Goal: Information Seeking & Learning: Find specific fact

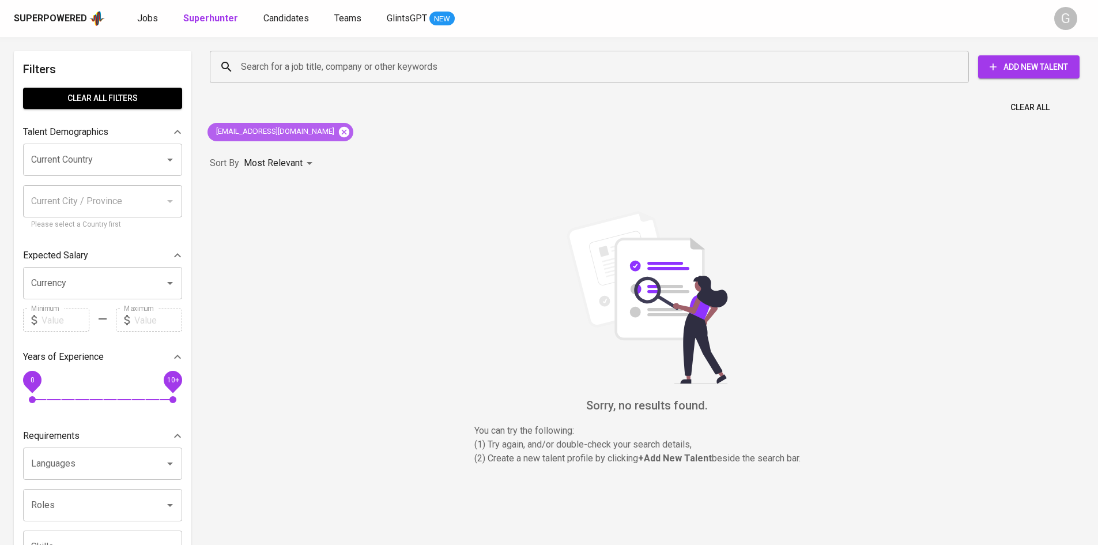
click at [339, 129] on icon at bounding box center [344, 131] width 10 height 10
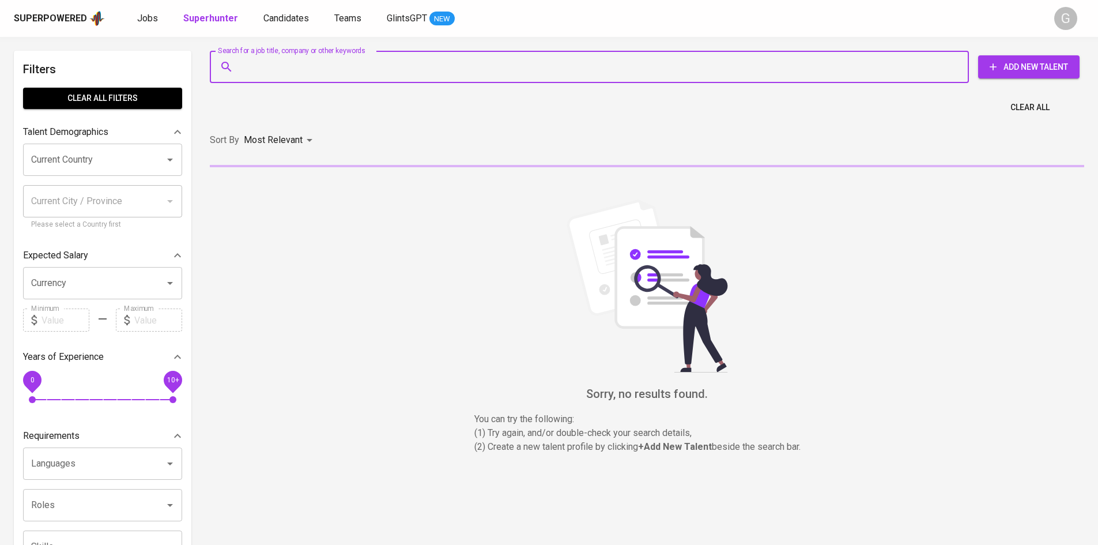
click at [346, 66] on input "Search for a job title, company or other keywords" at bounding box center [592, 67] width 708 height 22
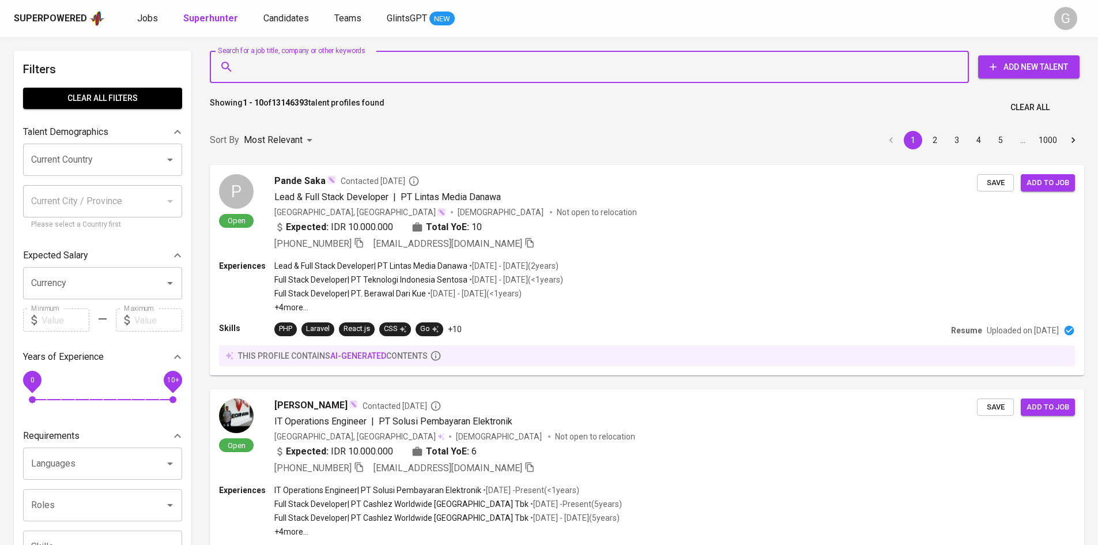
paste input "[EMAIL_ADDRESS][DOMAIN_NAME]"
type input "[EMAIL_ADDRESS][DOMAIN_NAME]"
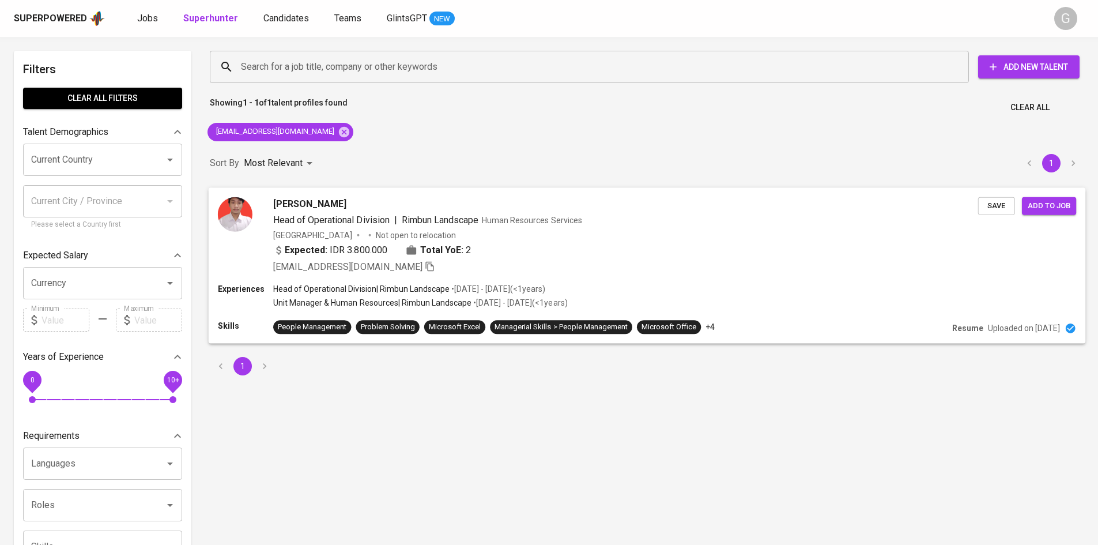
click at [813, 249] on div "Expected: IDR 3.800.000 Total YoE: 2" at bounding box center [625, 251] width 705 height 17
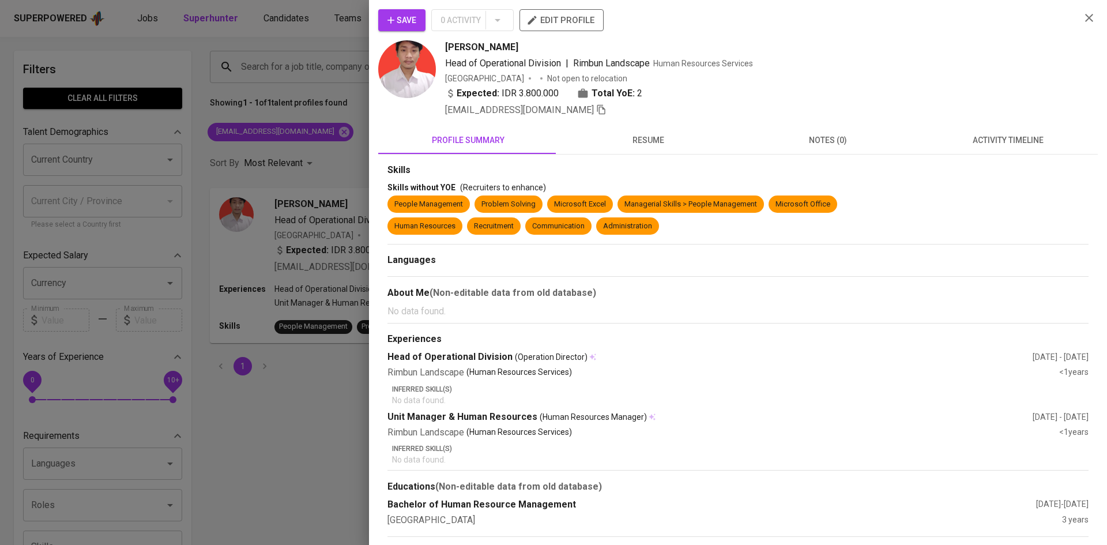
click at [644, 145] on span "resume" at bounding box center [648, 140] width 166 height 14
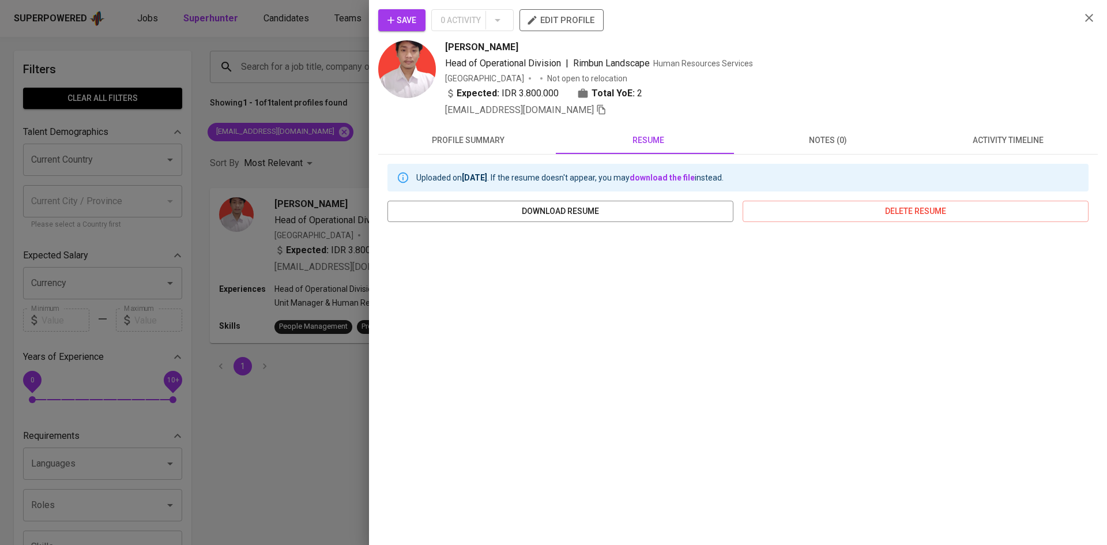
click at [307, 134] on div at bounding box center [553, 272] width 1107 height 545
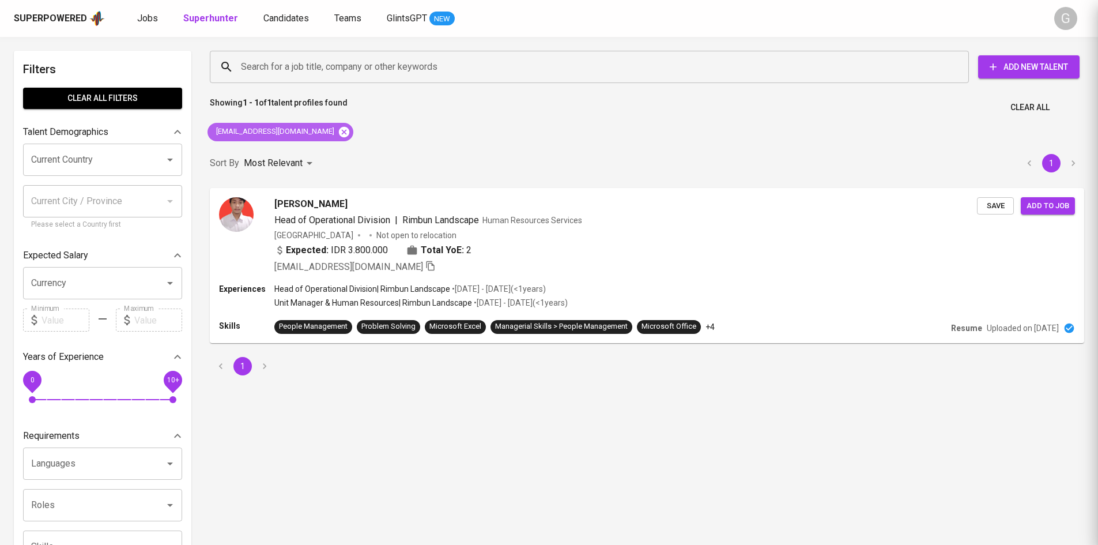
click at [339, 127] on icon at bounding box center [344, 131] width 10 height 10
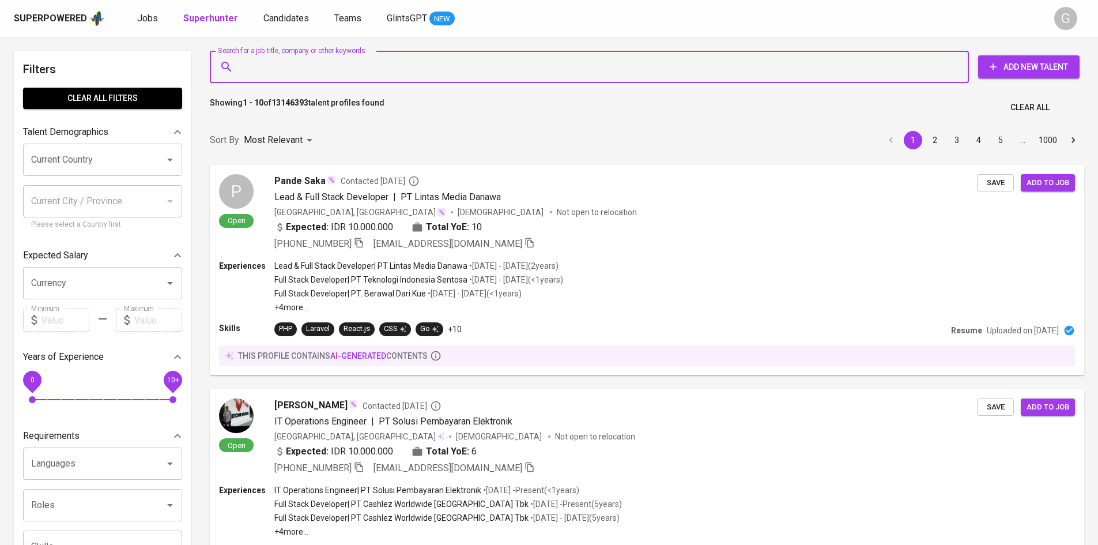
click at [307, 62] on input "Search for a job title, company or other keywords" at bounding box center [592, 67] width 708 height 22
paste input "[EMAIL_ADDRESS][DOMAIN_NAME]"
type input "[EMAIL_ADDRESS][DOMAIN_NAME]"
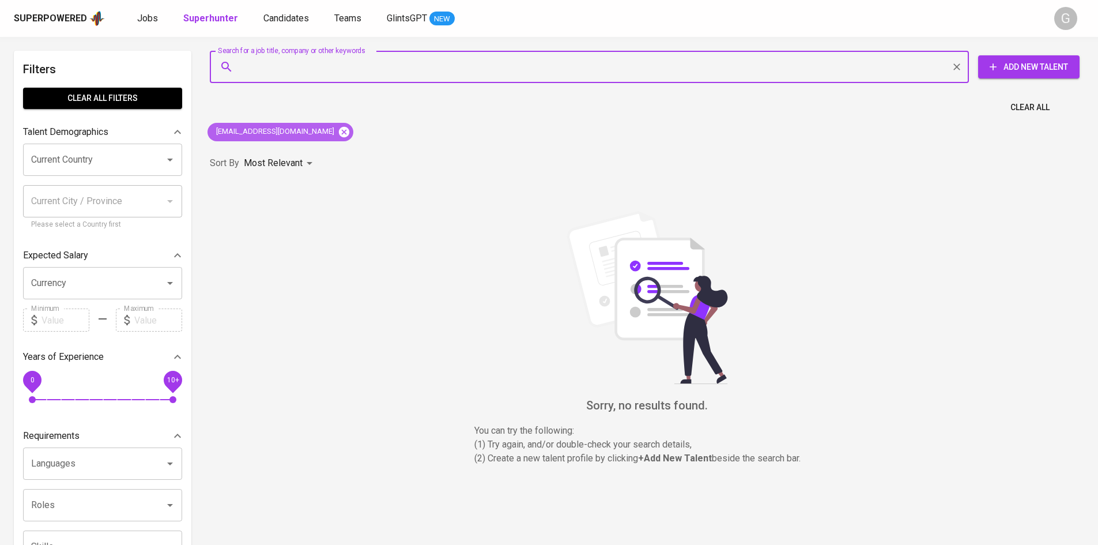
click at [339, 127] on icon at bounding box center [344, 131] width 10 height 10
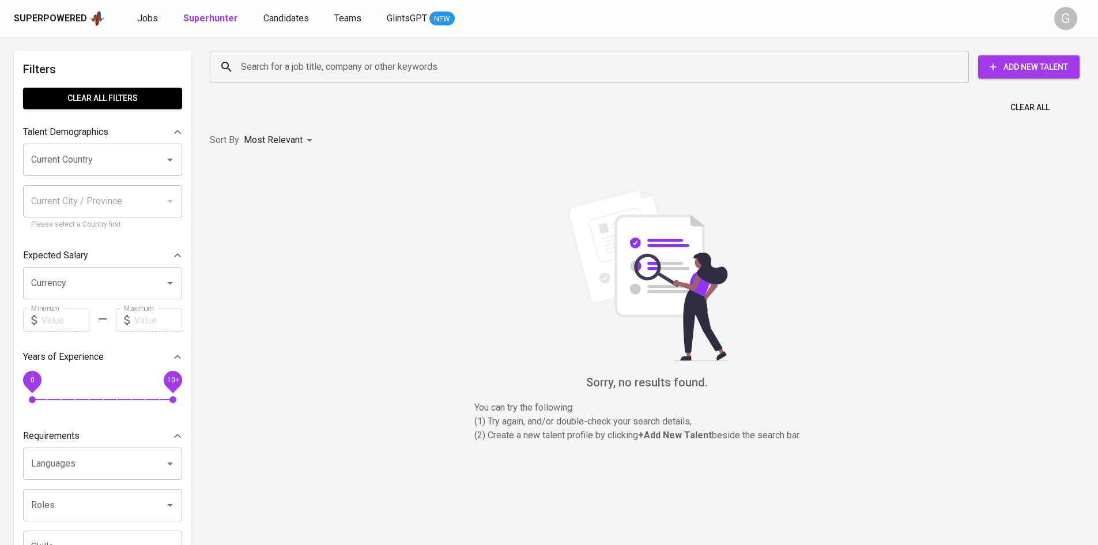
click at [306, 65] on input "Search for a job title, company or other keywords" at bounding box center [592, 67] width 708 height 22
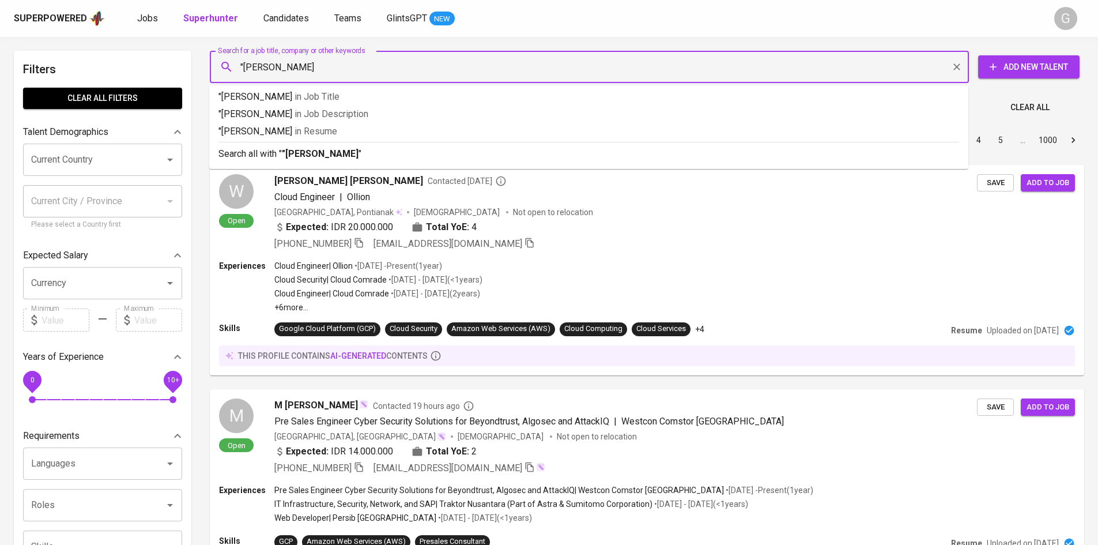
type input ""[PERSON_NAME]""
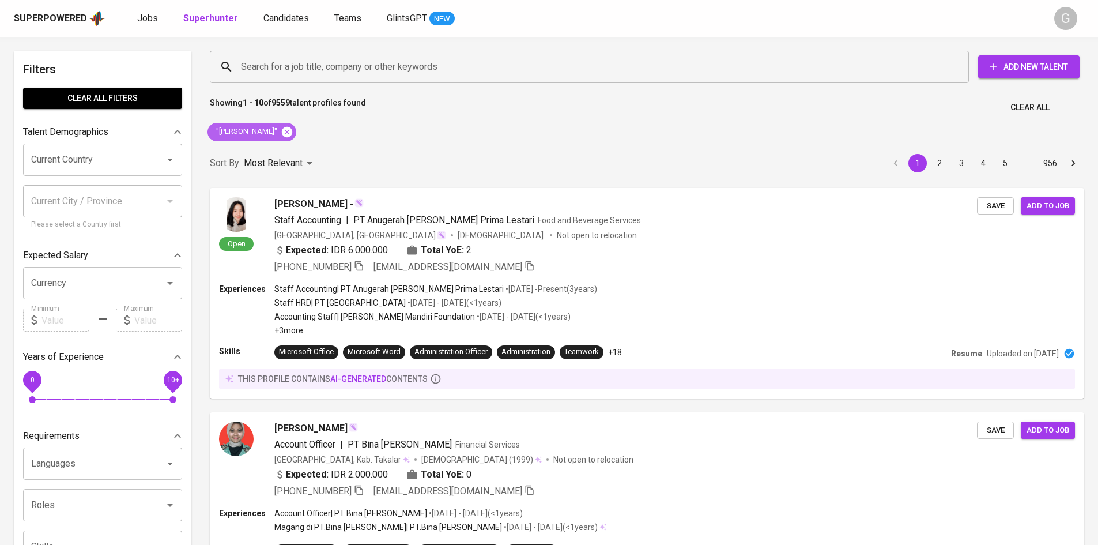
click at [287, 135] on icon at bounding box center [287, 131] width 10 height 10
